Goal: Transaction & Acquisition: Book appointment/travel/reservation

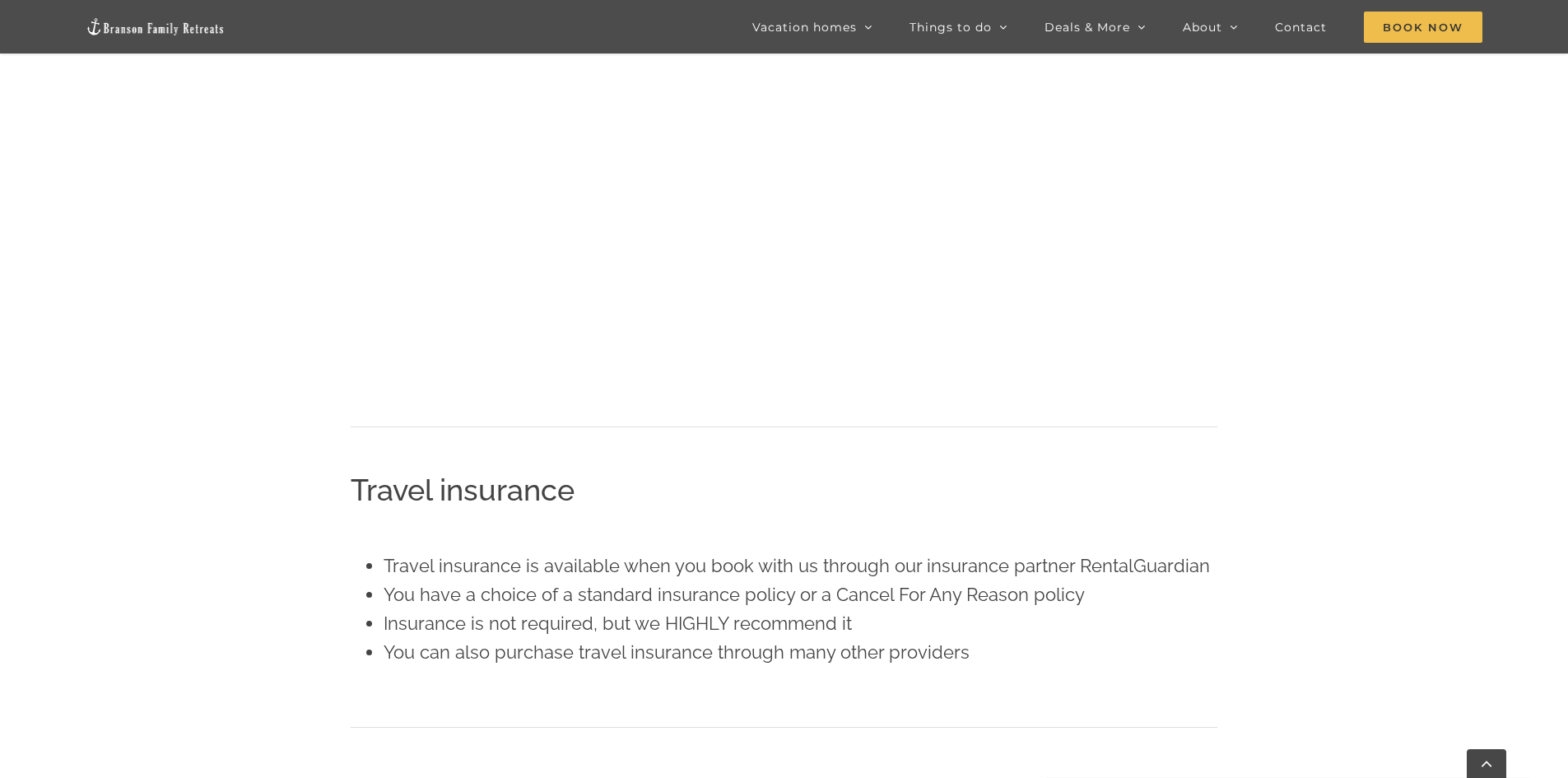
scroll to position [2014, 0]
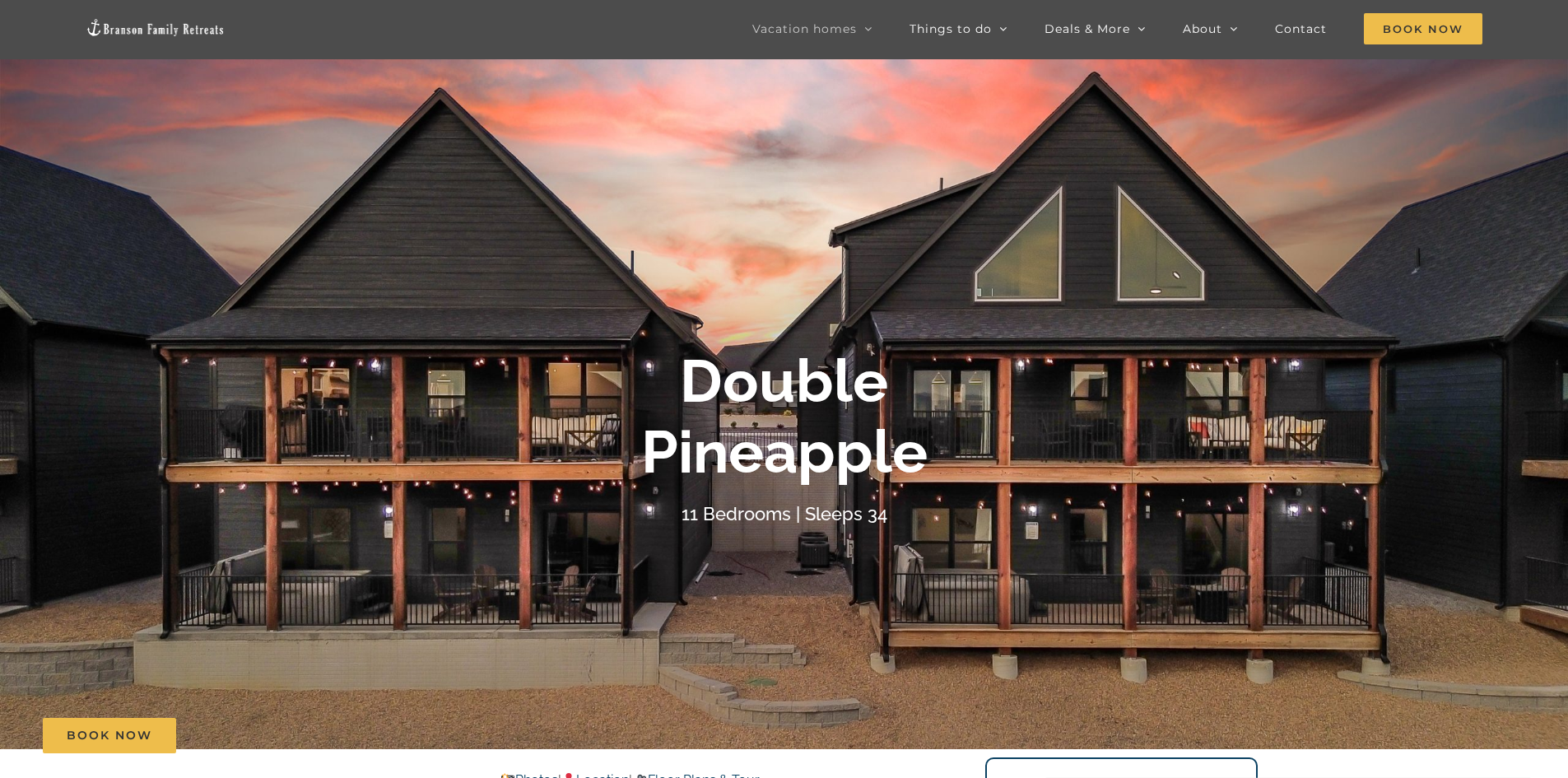
scroll to position [83, 0]
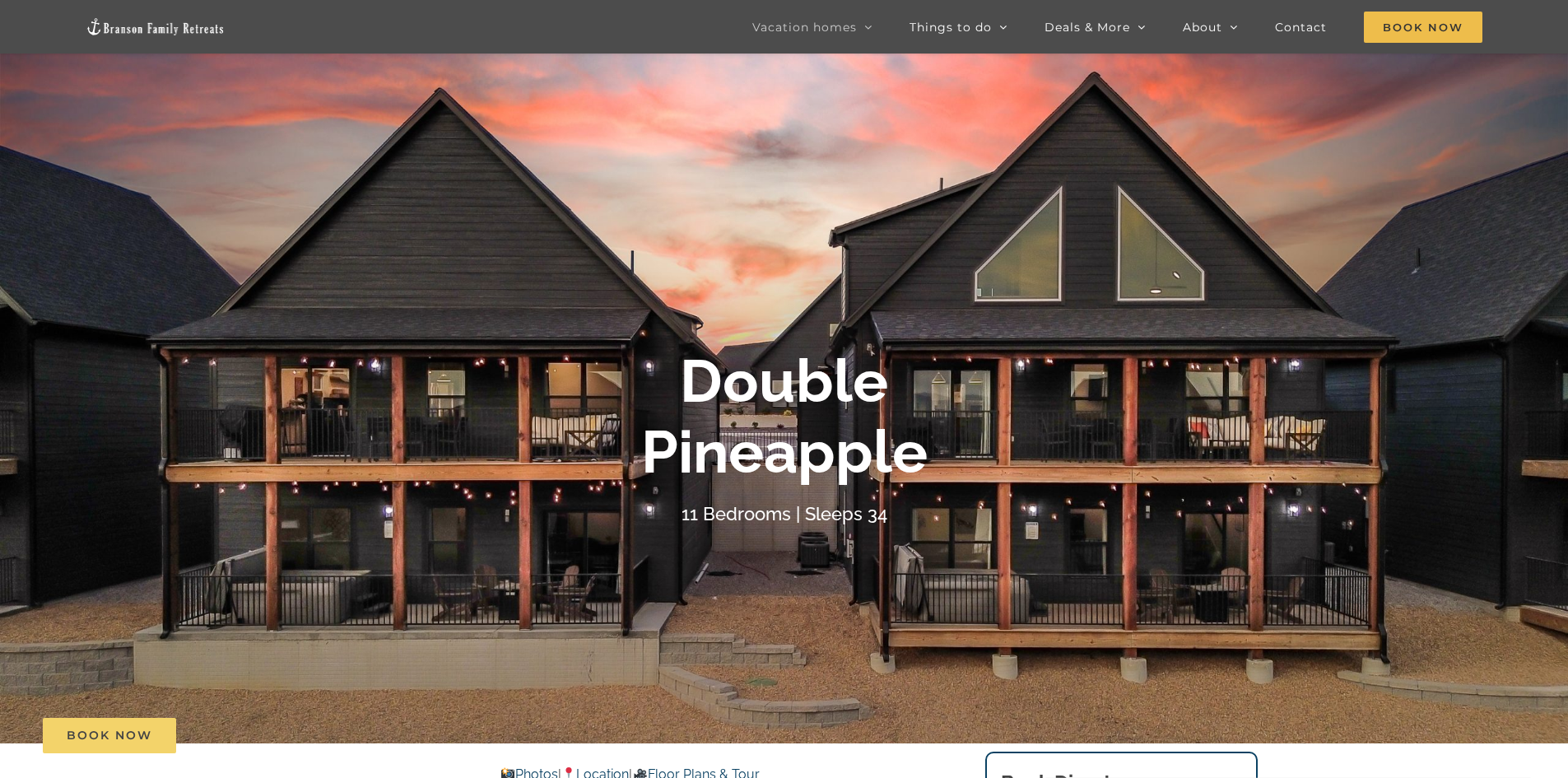
click at [80, 741] on span "Book Now" at bounding box center [109, 736] width 85 height 14
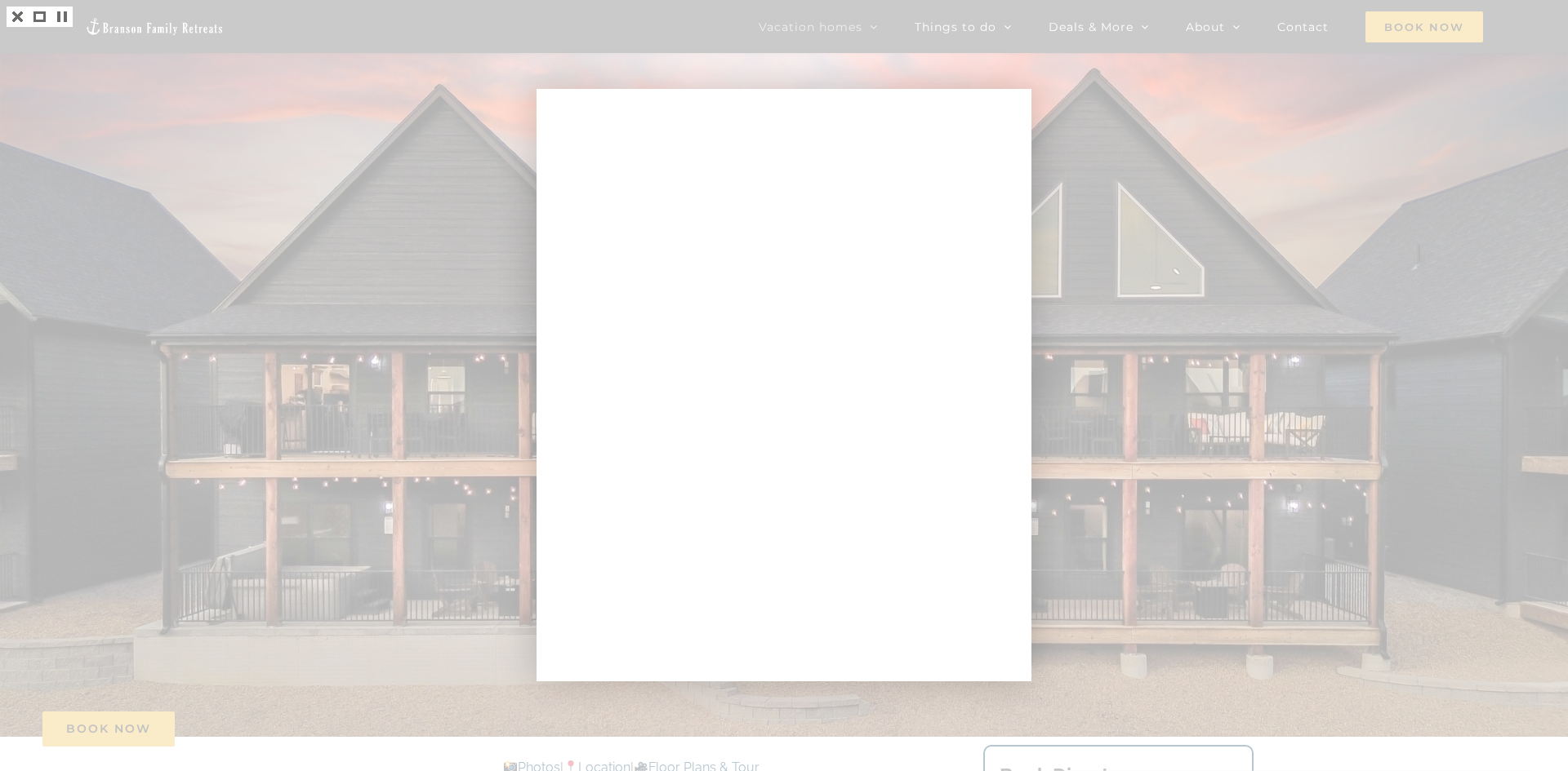
click at [1157, 172] on div at bounding box center [784, 386] width 1568 height 771
